Goal: Task Accomplishment & Management: Use online tool/utility

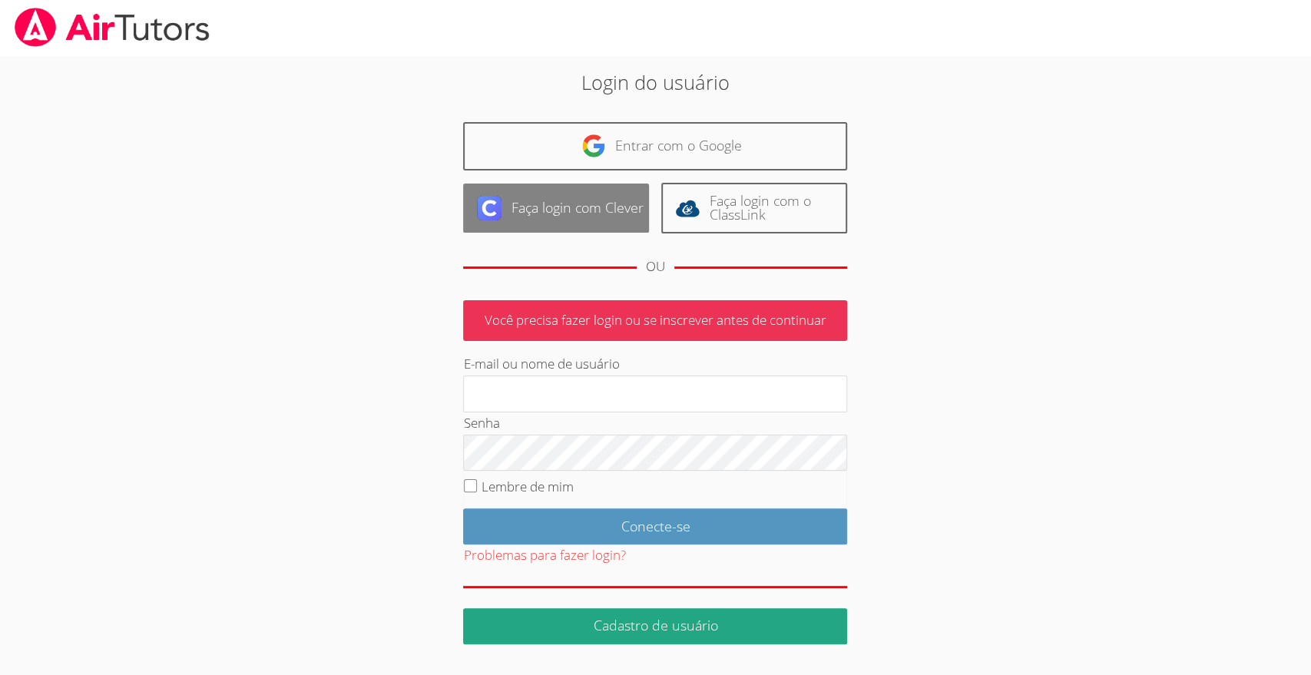
click at [593, 213] on font "Faça login com Clever" at bounding box center [577, 207] width 132 height 18
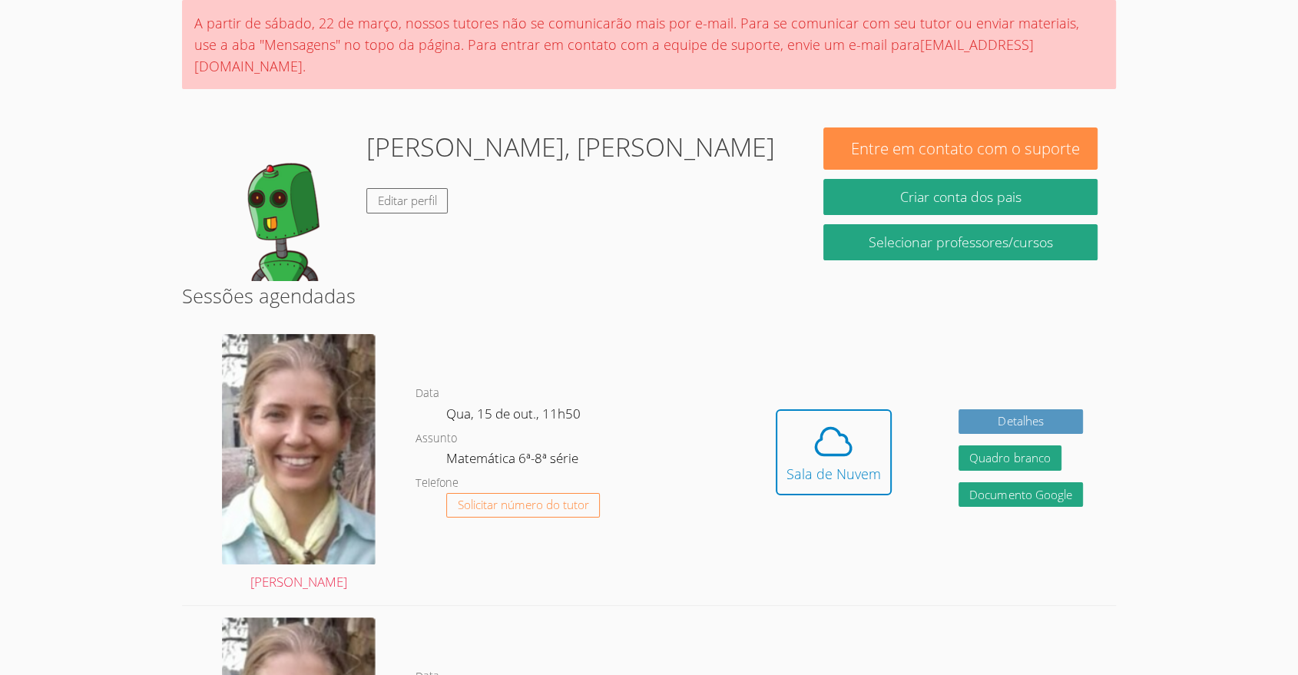
scroll to position [128, 0]
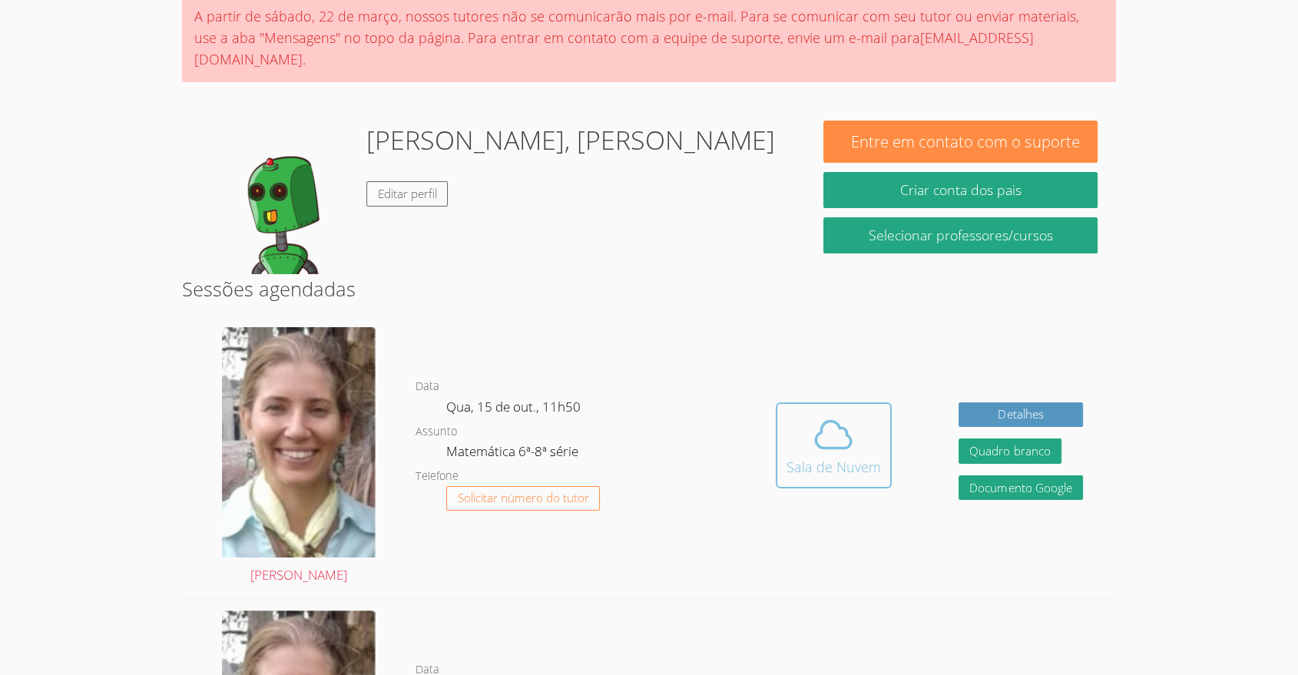
click at [838, 413] on icon at bounding box center [833, 434] width 43 height 43
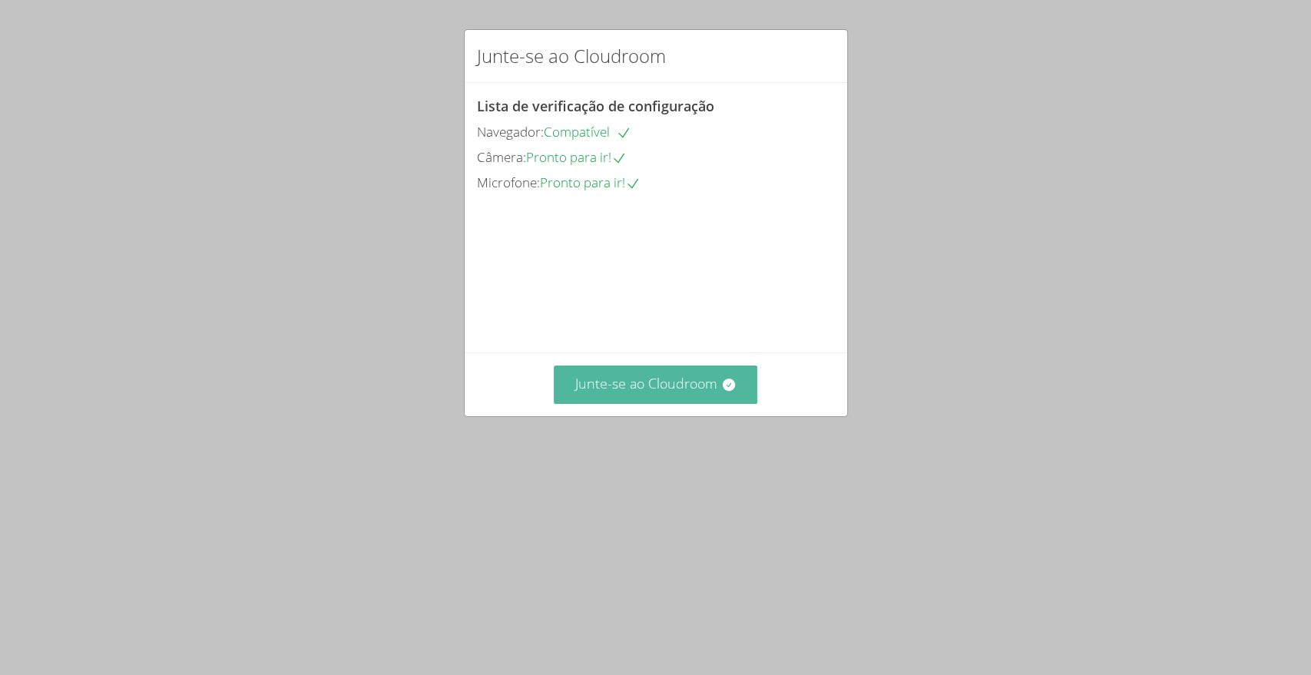
click at [604, 392] on font "Junte-se ao Cloudroom" at bounding box center [646, 383] width 142 height 18
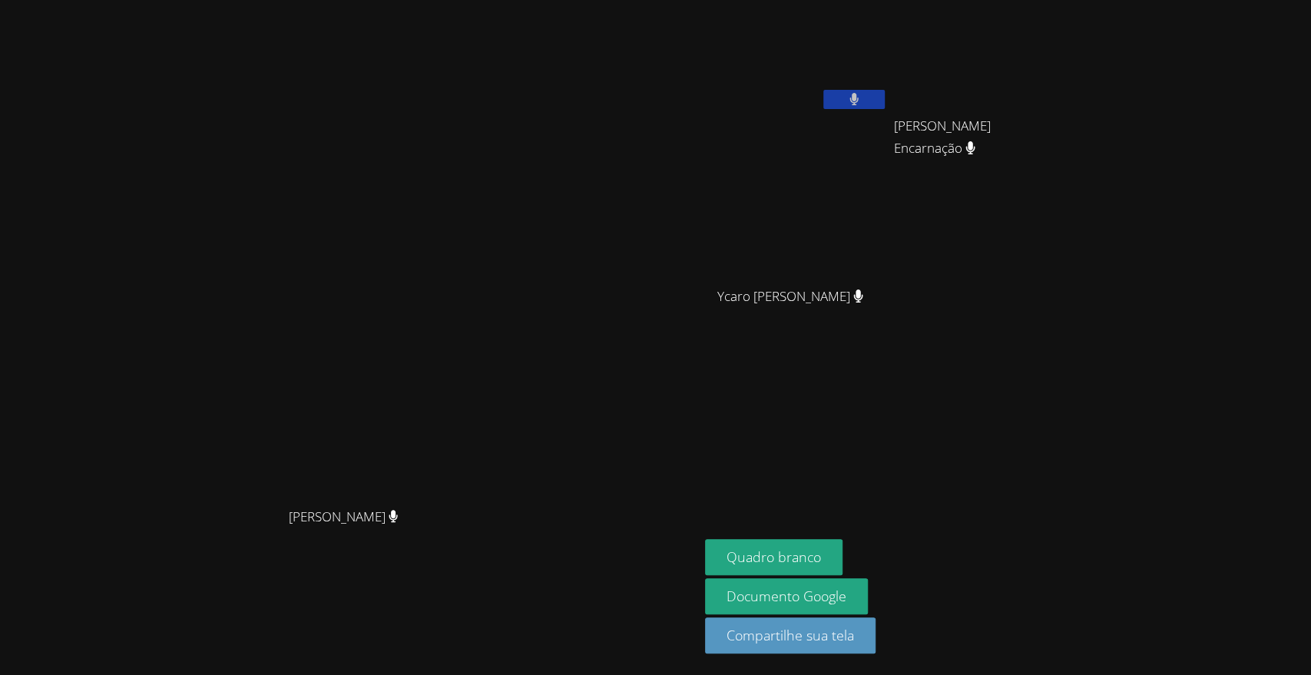
click at [900, 379] on aside "[PERSON_NAME] [PERSON_NAME] Encarnação [PERSON_NAME] Encarnação Ycaro [PERSON_N…" at bounding box center [891, 337] width 384 height 675
click at [885, 97] on button at bounding box center [853, 99] width 61 height 19
click at [859, 93] on icon at bounding box center [854, 99] width 10 height 13
click at [234, 456] on video at bounding box center [349, 307] width 230 height 386
click at [465, 114] on video at bounding box center [349, 307] width 230 height 386
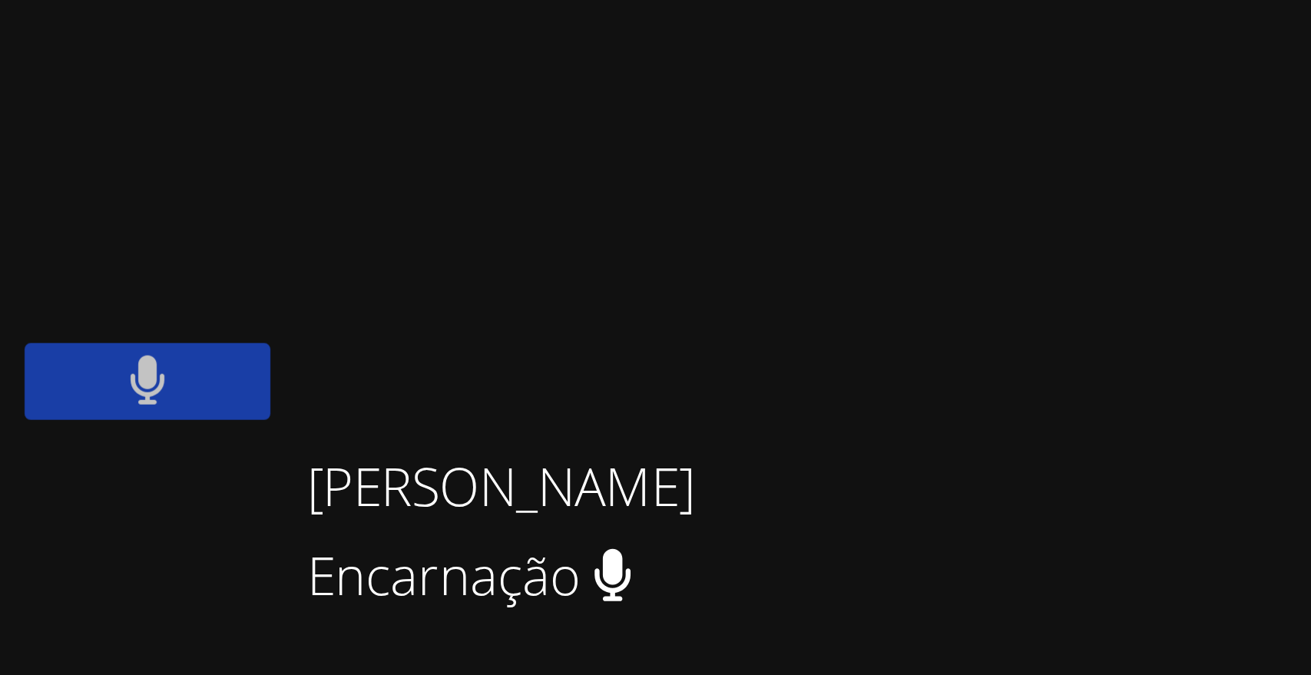
click at [859, 104] on icon at bounding box center [854, 99] width 10 height 13
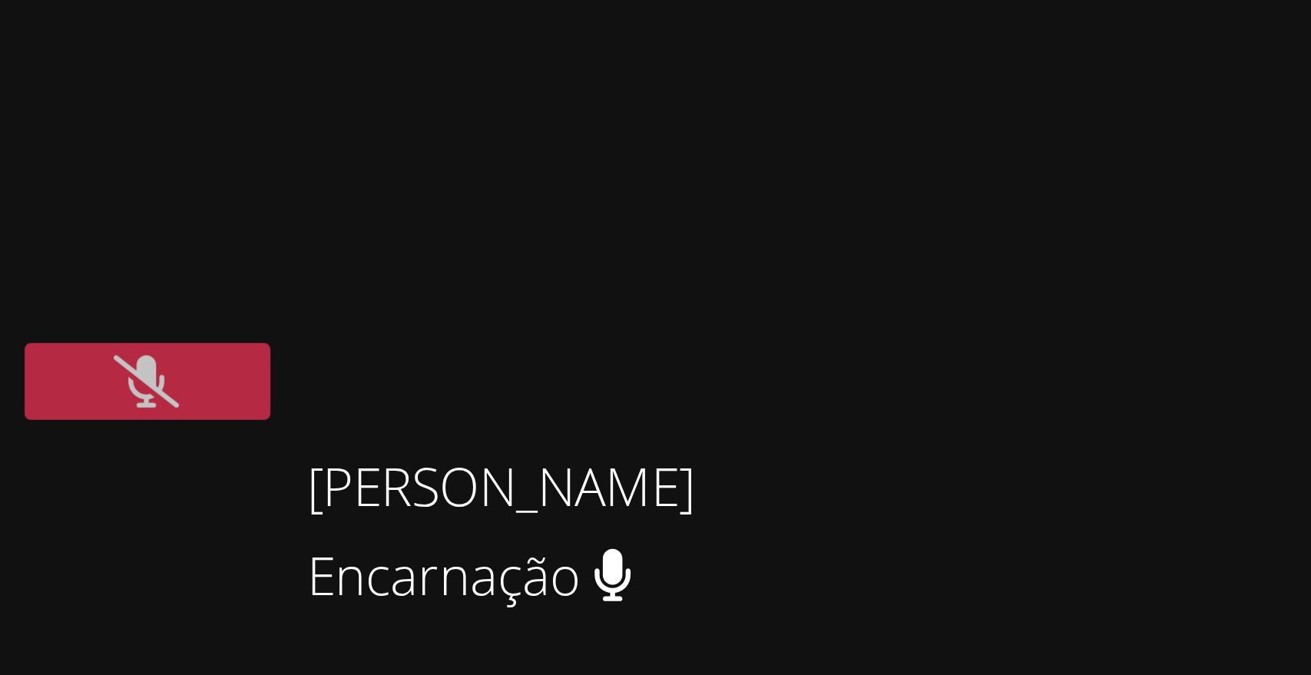
click at [1077, 79] on video at bounding box center [985, 57] width 183 height 103
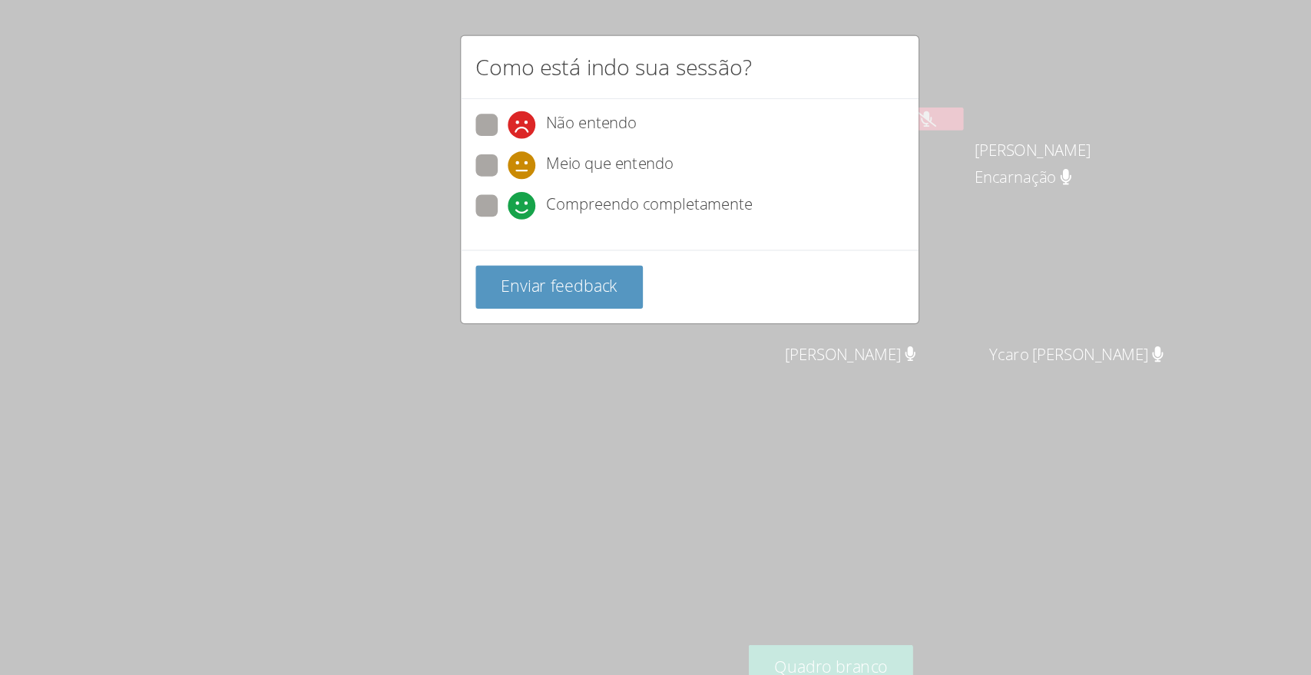
click at [478, 147] on label "Meio que entendo" at bounding box center [560, 139] width 166 height 21
click at [504, 142] on input "Meio que entendo" at bounding box center [510, 135] width 13 height 13
radio input "true"
click at [504, 184] on span at bounding box center [504, 184] width 0 height 0
click at [504, 176] on input "Compreendo completamente" at bounding box center [510, 169] width 13 height 13
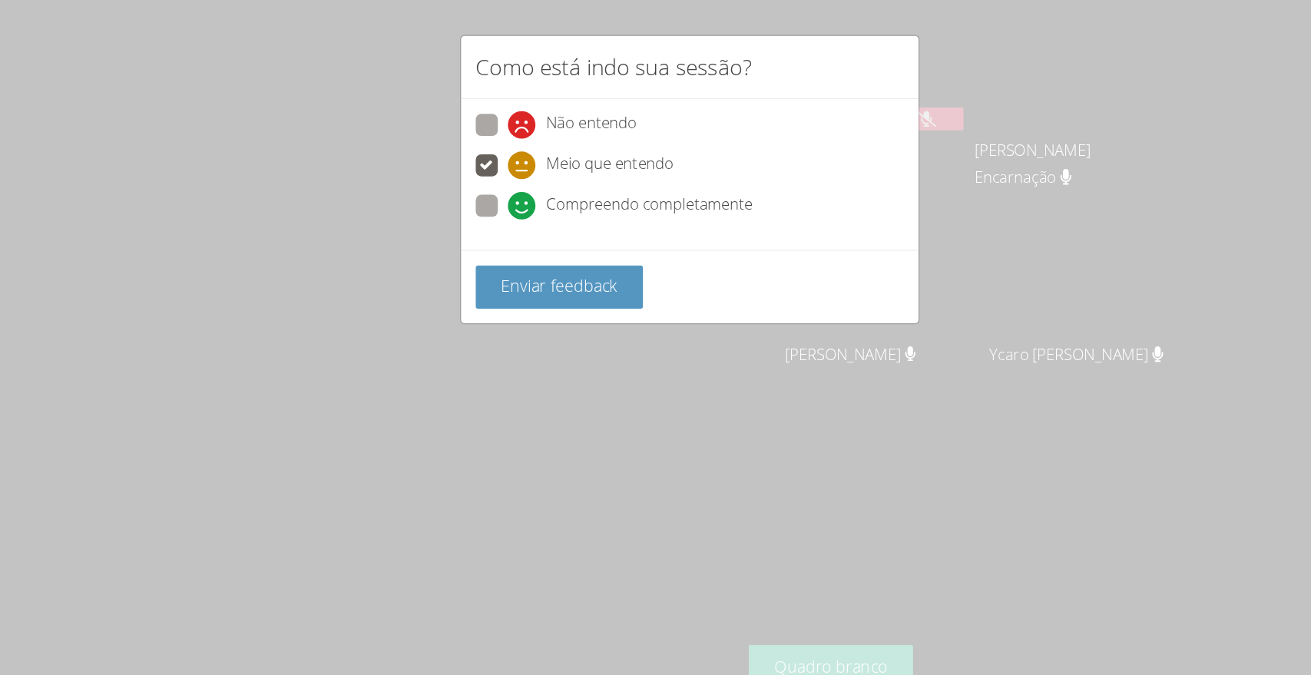
radio input "true"
click at [573, 252] on button "Enviar feedback" at bounding box center [547, 240] width 141 height 36
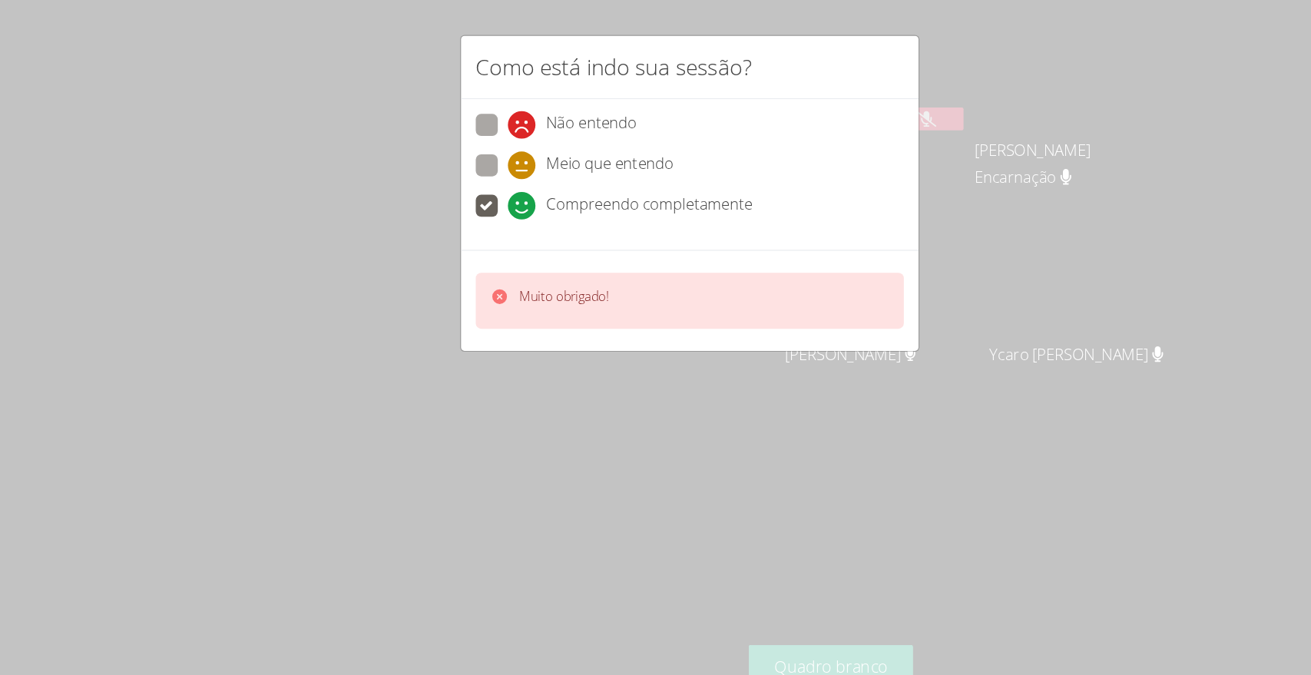
click at [638, 249] on div "Muito obrigado!" at bounding box center [656, 251] width 358 height 47
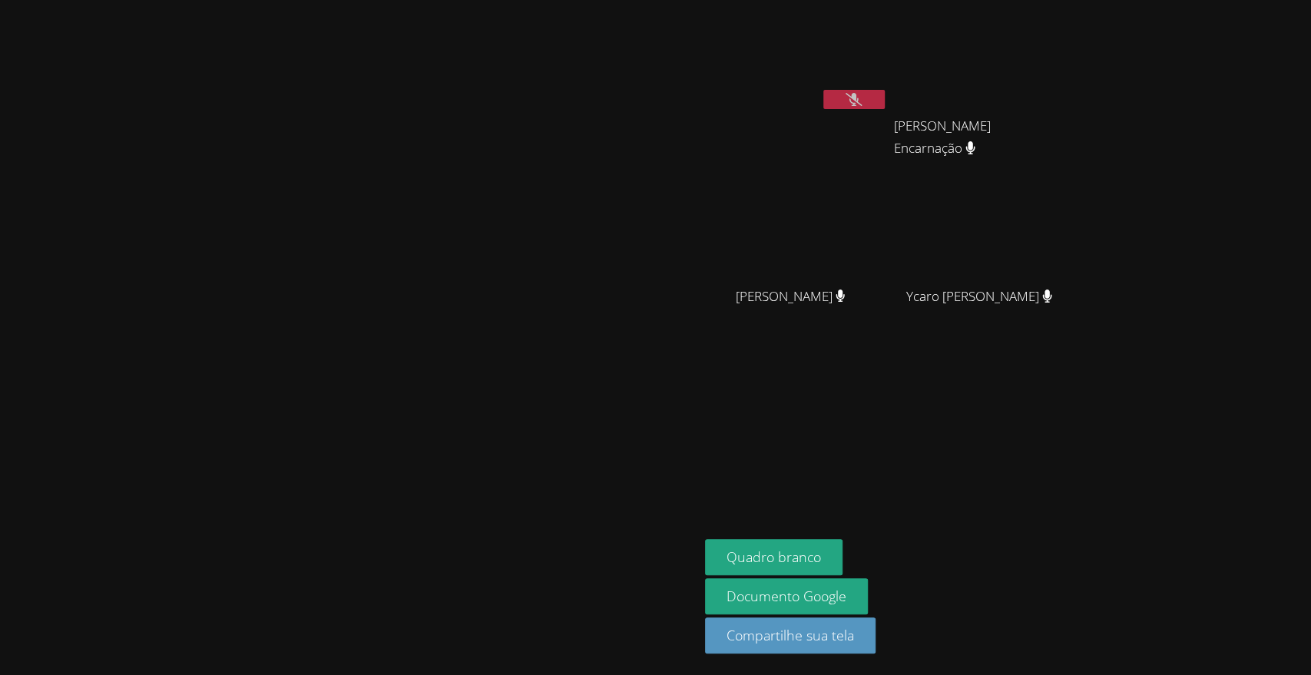
click at [234, 392] on video at bounding box center [349, 307] width 230 height 386
click at [1083, 465] on aside "[PERSON_NAME] [PERSON_NAME] Encarnação [PERSON_NAME] Encarnação [PERSON_NAME] […" at bounding box center [891, 337] width 384 height 675
click at [234, 464] on video at bounding box center [349, 307] width 230 height 386
click at [842, 542] on button "Quadro branco" at bounding box center [773, 557] width 137 height 36
